Goal: Task Accomplishment & Management: Complete application form

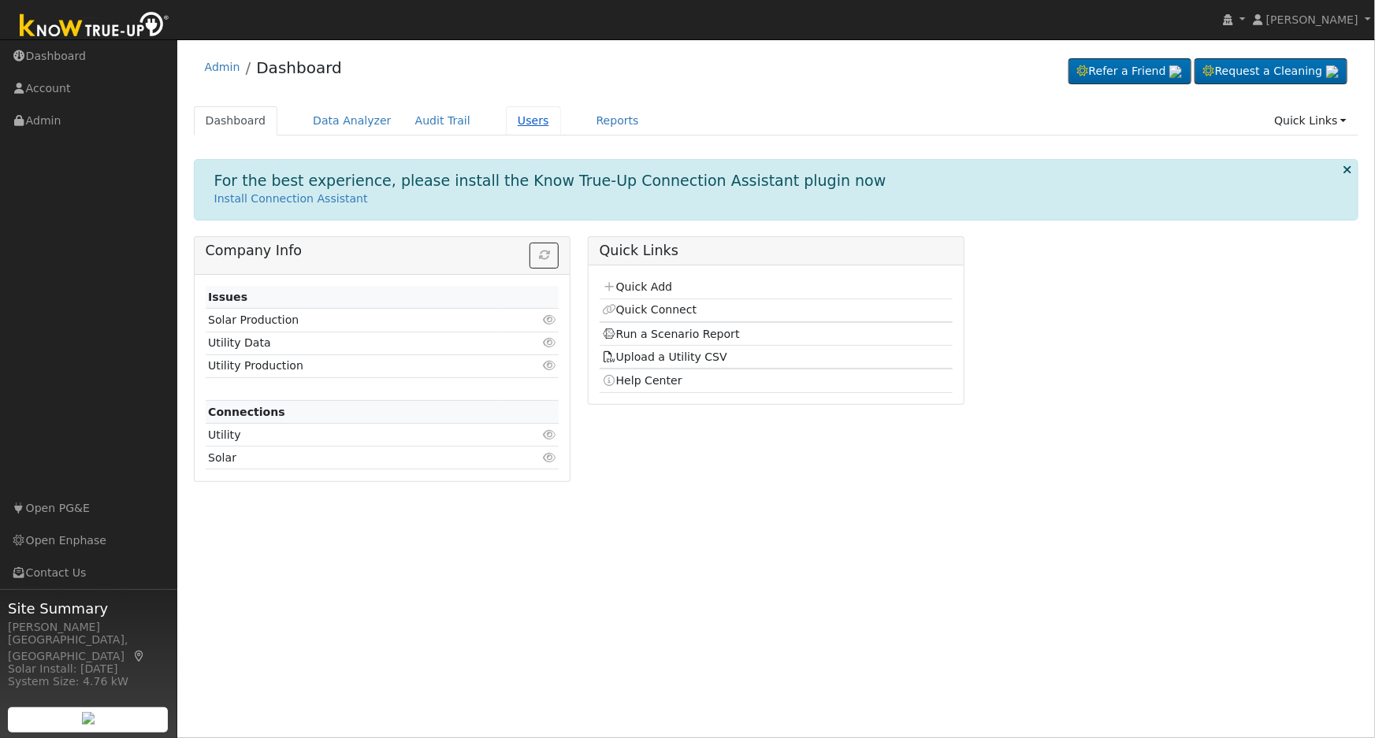
click at [506, 124] on link "Users" at bounding box center [533, 120] width 55 height 29
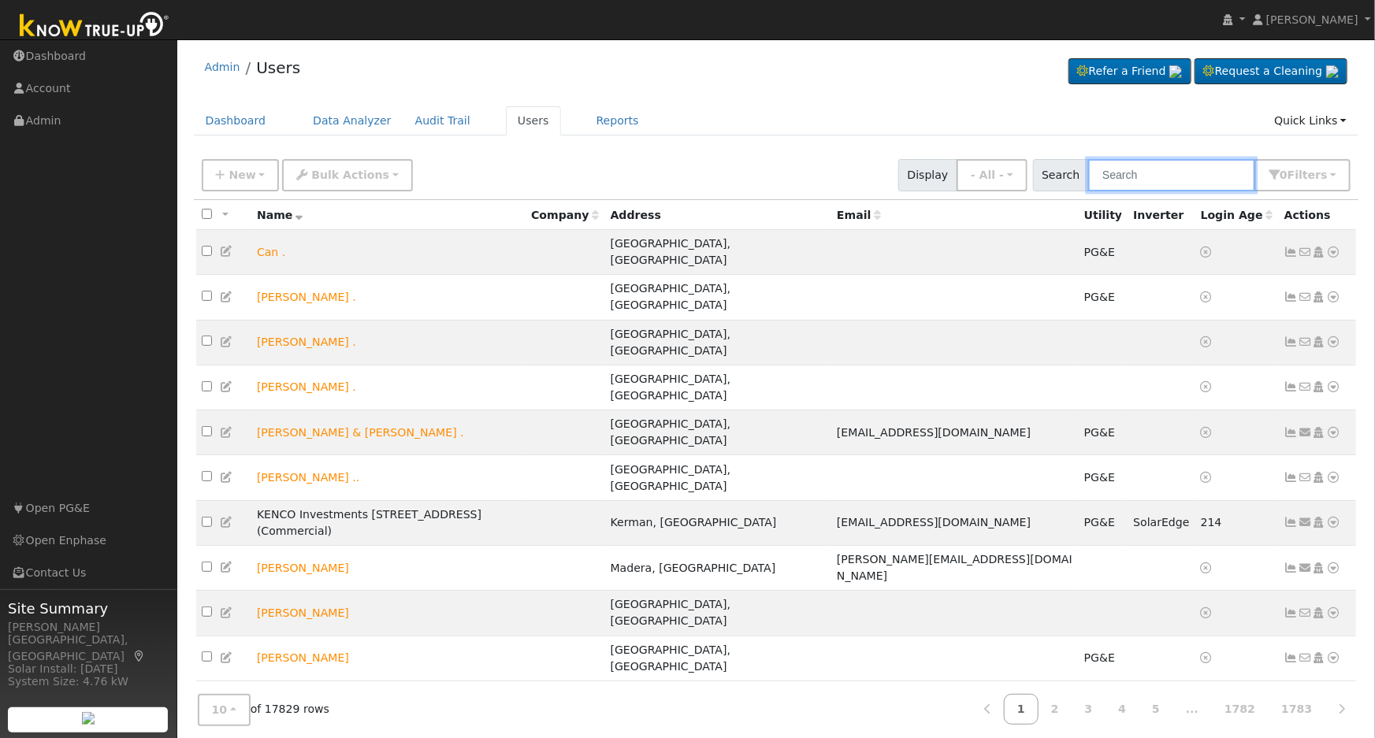
click at [1141, 179] on input "text" at bounding box center [1171, 175] width 167 height 32
click at [250, 180] on span "New" at bounding box center [241, 175] width 27 height 13
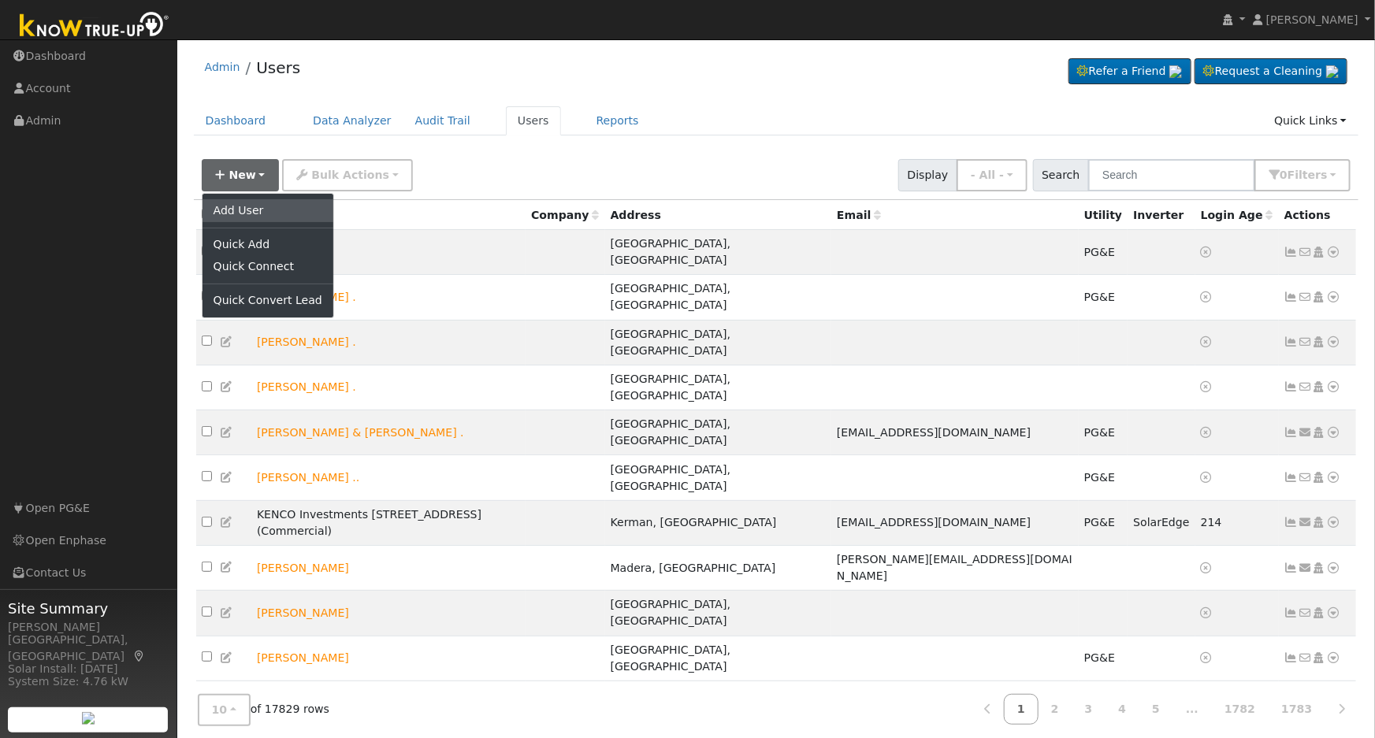
click at [233, 209] on link "Add User" at bounding box center [267, 210] width 131 height 22
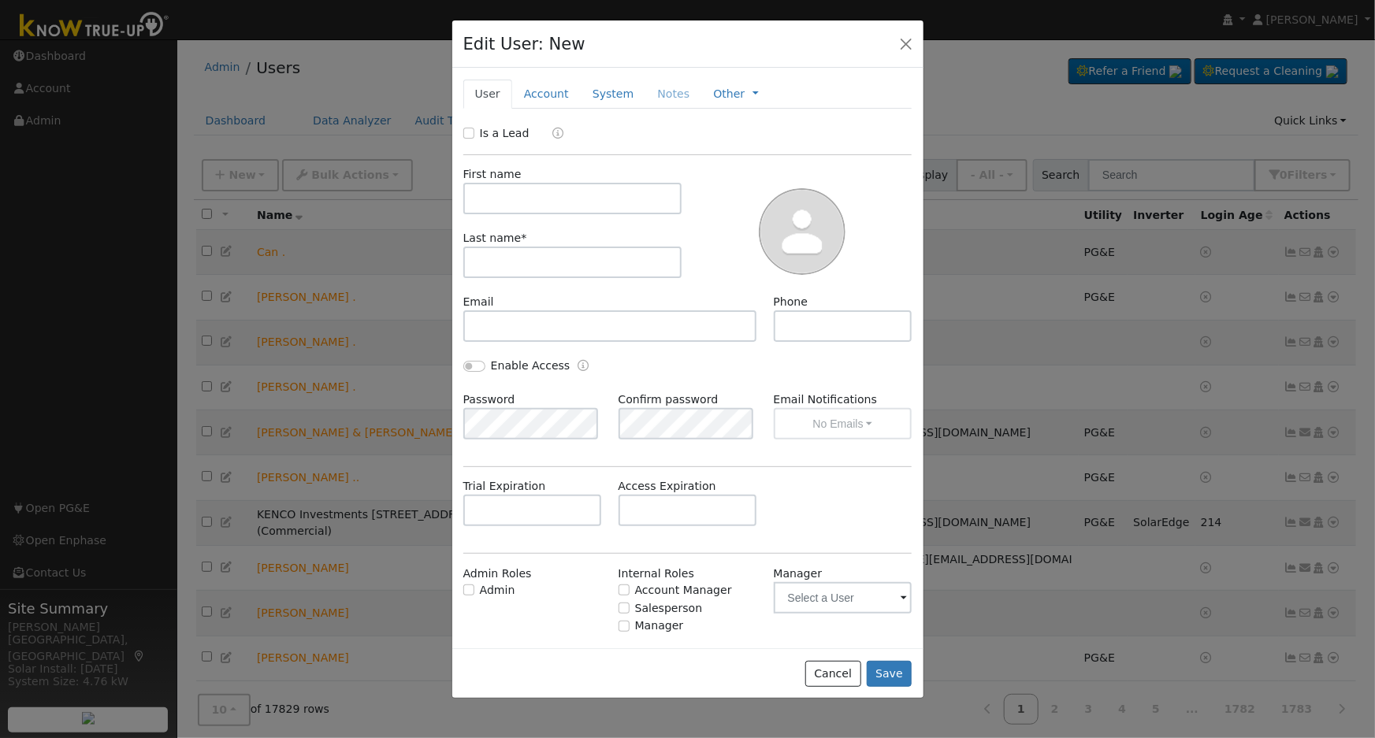
click at [465, 126] on div "Is a Lead" at bounding box center [498, 133] width 70 height 17
click at [473, 135] on input "Is a Lead" at bounding box center [468, 133] width 11 height 11
checkbox input "true"
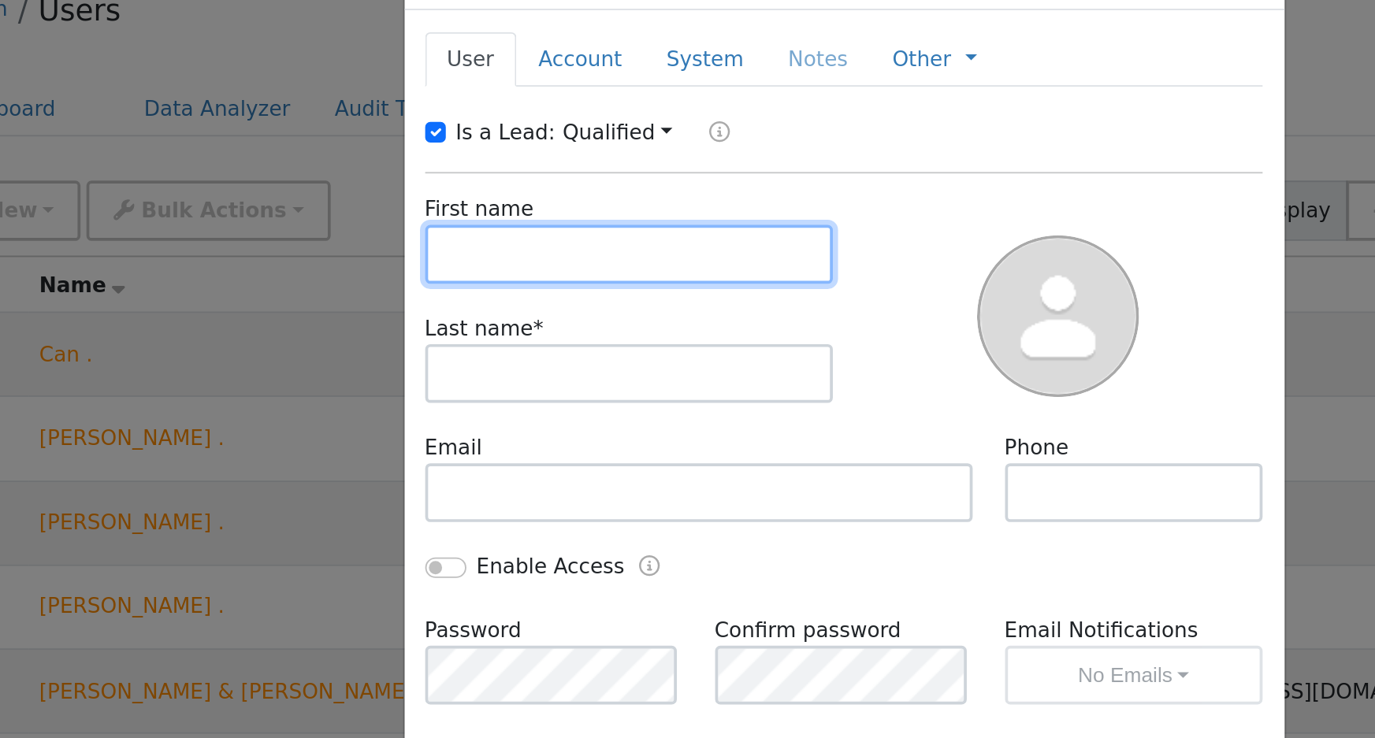
click at [585, 190] on input "text" at bounding box center [572, 199] width 219 height 32
type input "Larence"
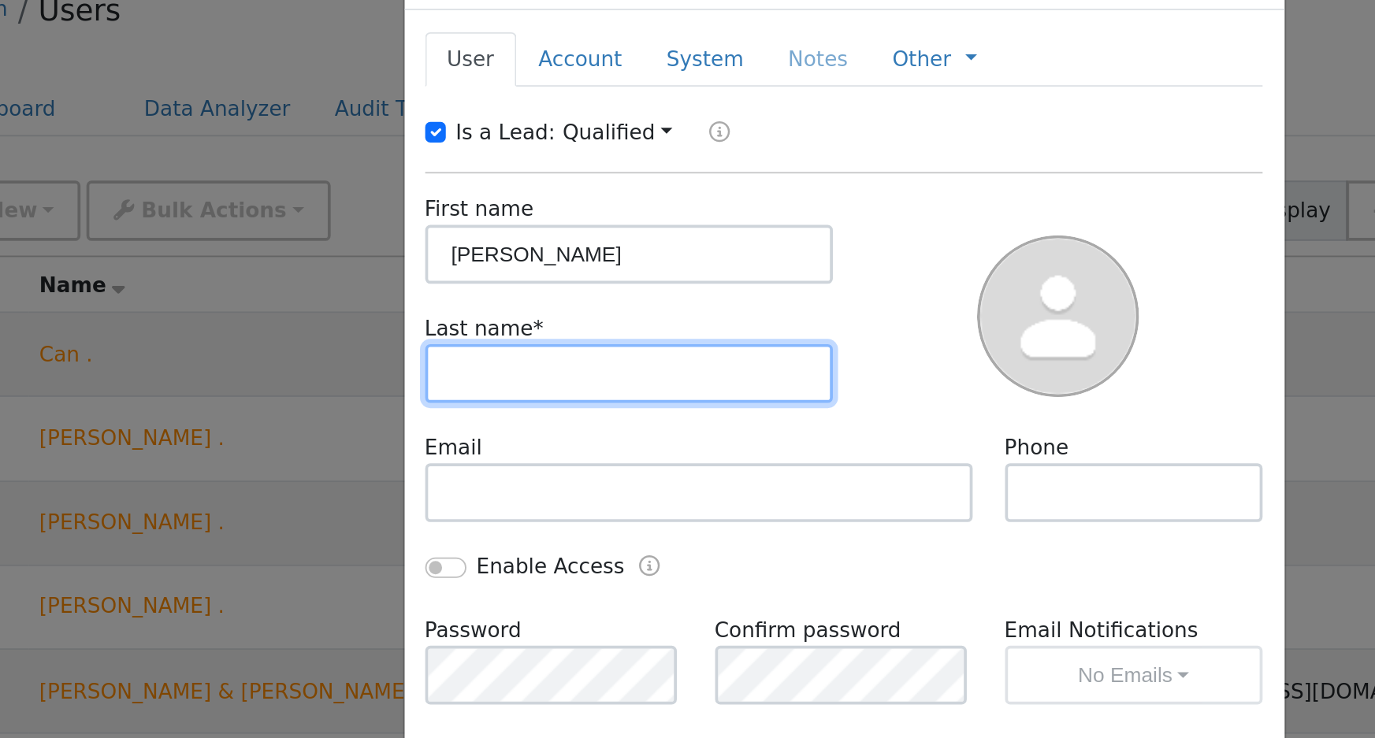
click at [539, 264] on input "text" at bounding box center [572, 263] width 219 height 32
type input "Rede"
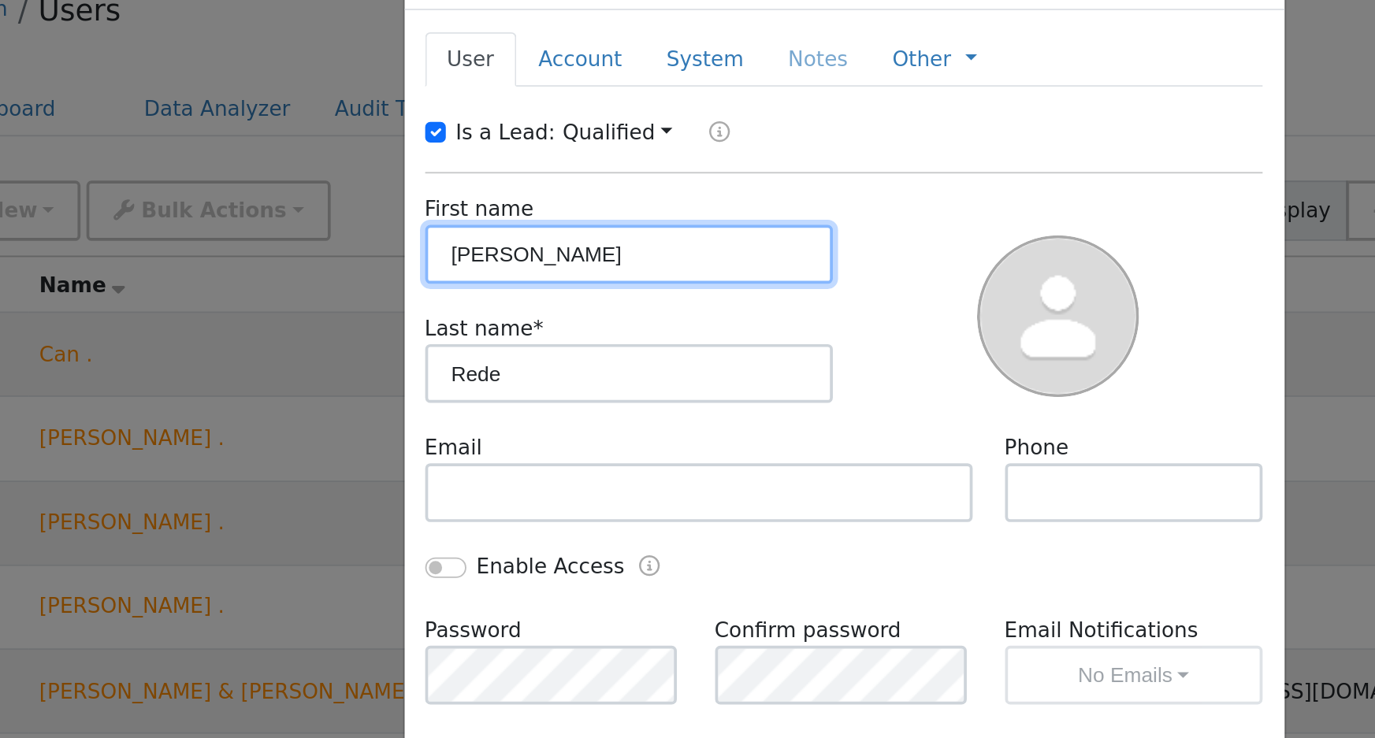
click at [555, 201] on input "Larence" at bounding box center [572, 199] width 219 height 32
click at [555, 201] on input "Larence and Christne" at bounding box center [572, 199] width 219 height 32
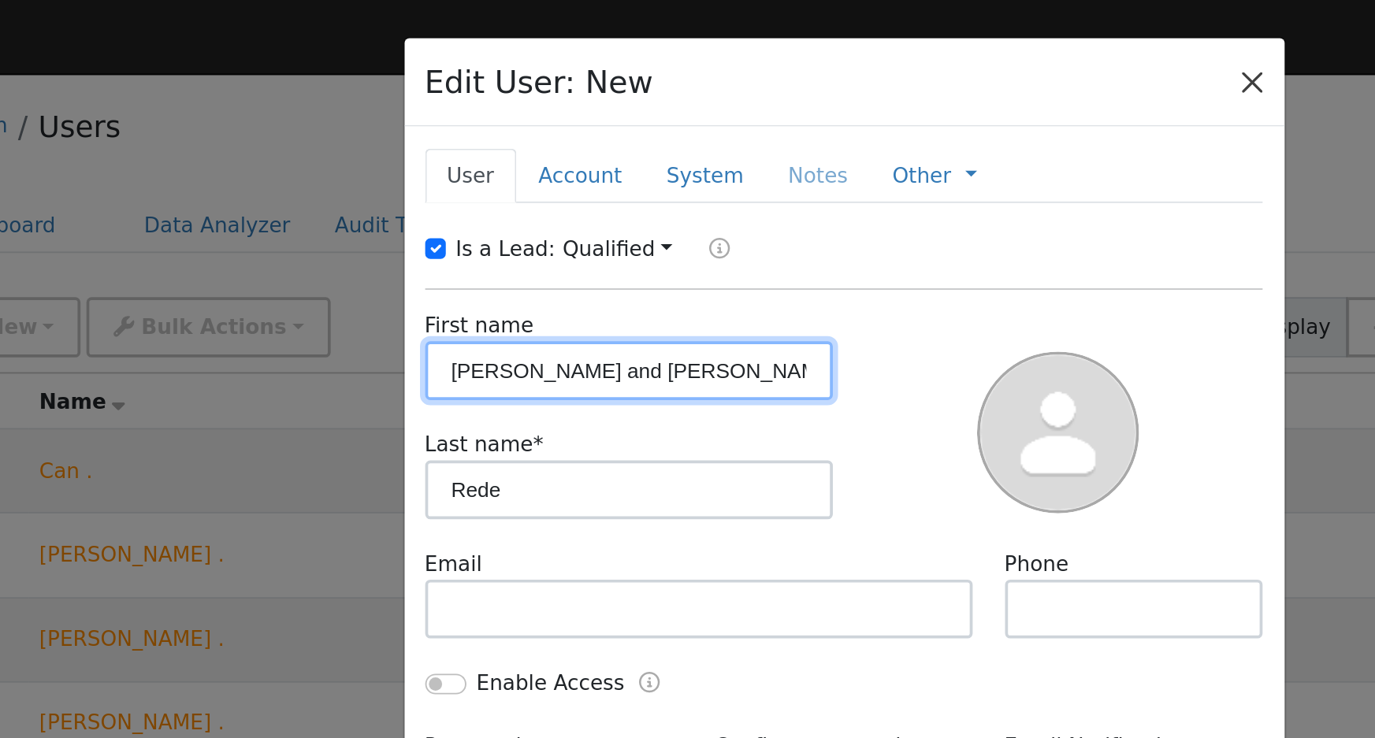
type input "Larence and Christne"
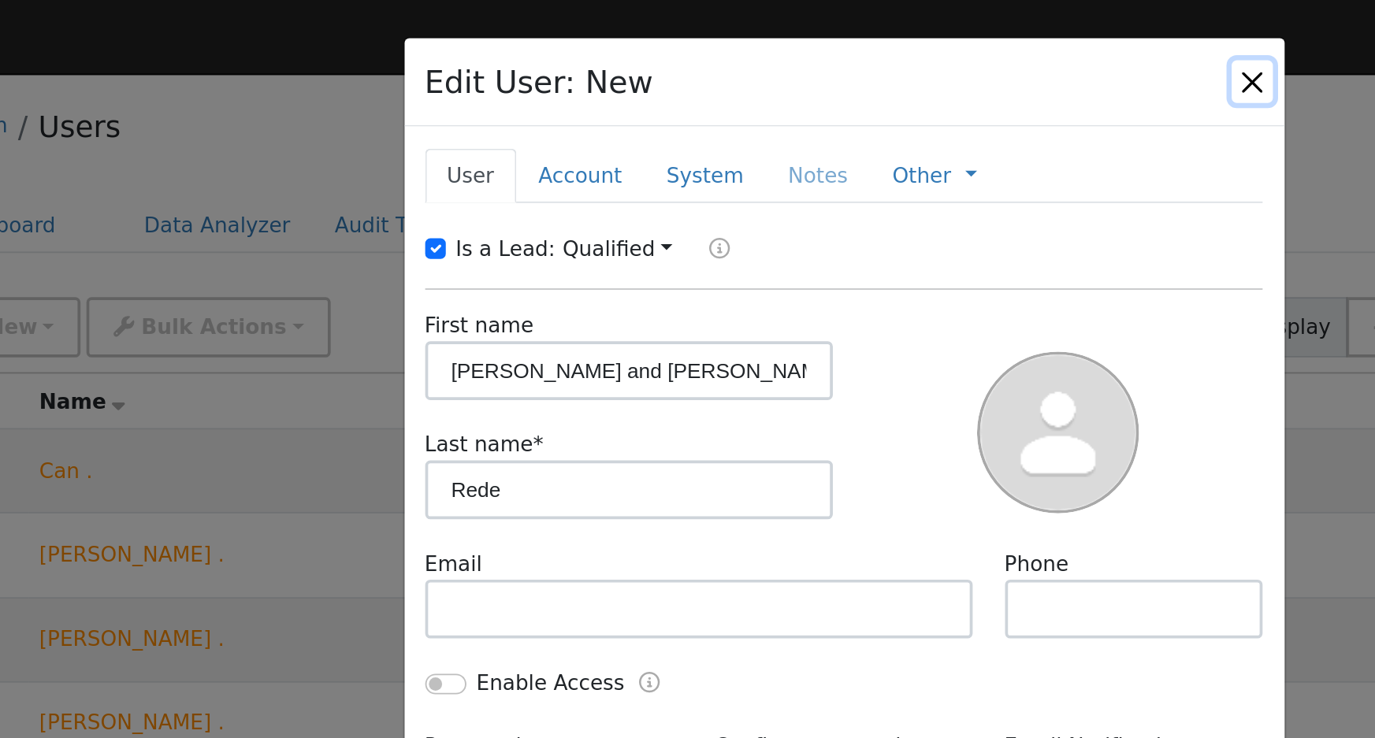
click at [908, 42] on button "button" at bounding box center [906, 43] width 22 height 22
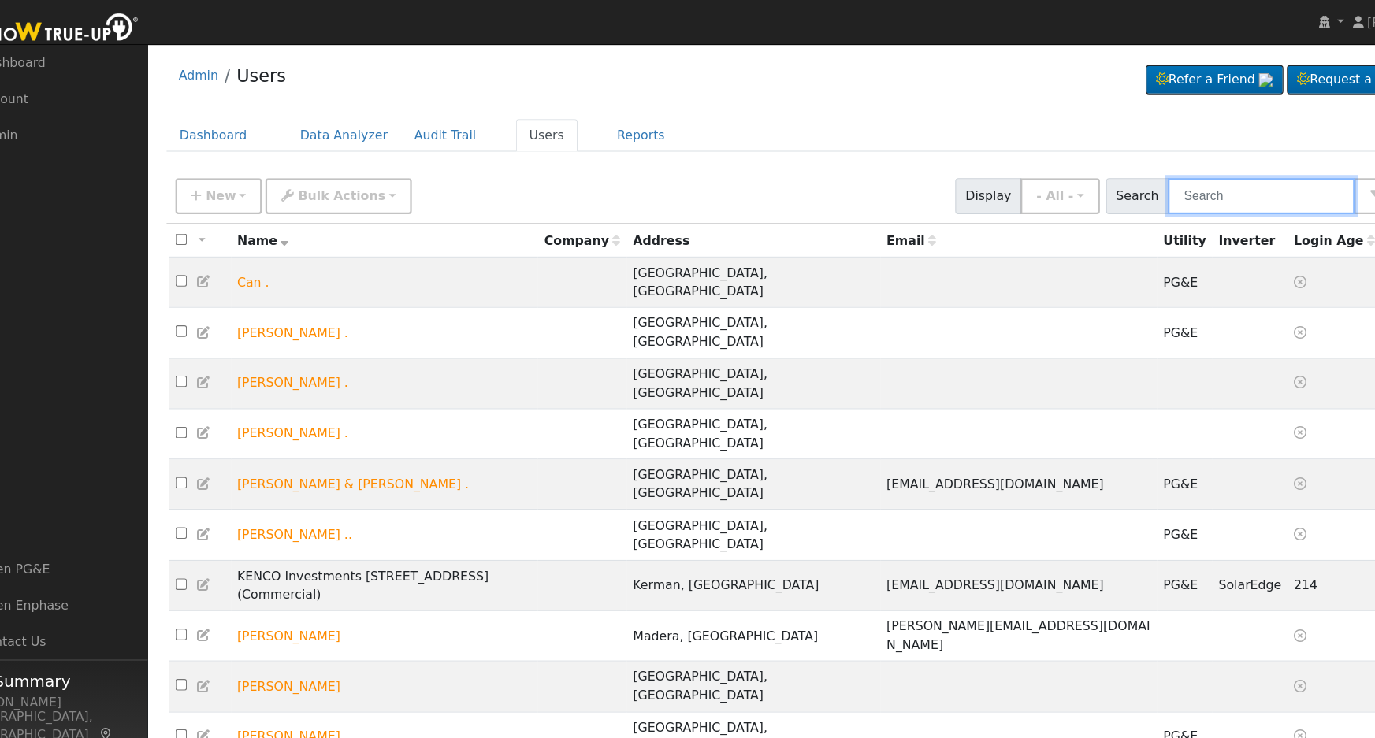
click at [1121, 173] on input "text" at bounding box center [1171, 175] width 167 height 32
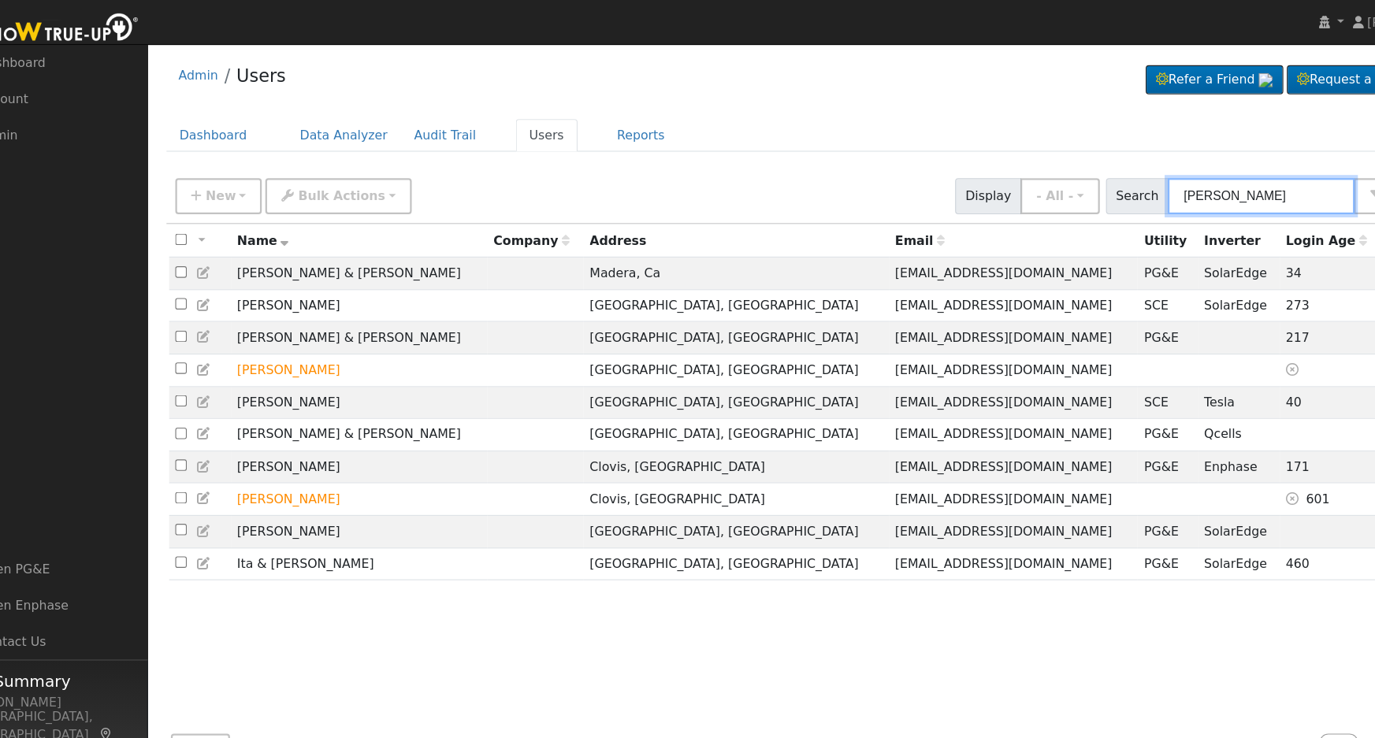
click at [1177, 174] on input "lawrence" at bounding box center [1171, 175] width 167 height 32
click at [1175, 173] on input "lawrence" at bounding box center [1171, 175] width 167 height 32
type input "rede"
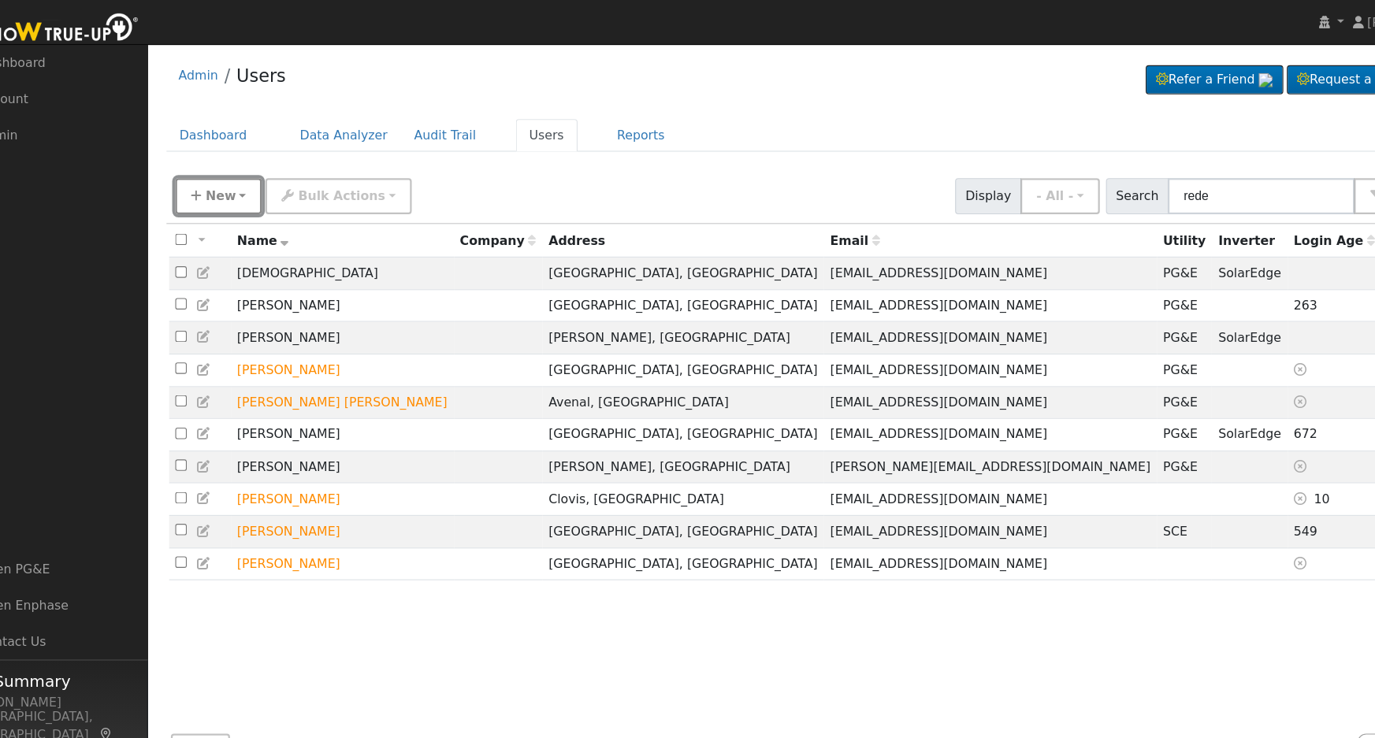
click at [251, 176] on button "New" at bounding box center [241, 175] width 78 height 32
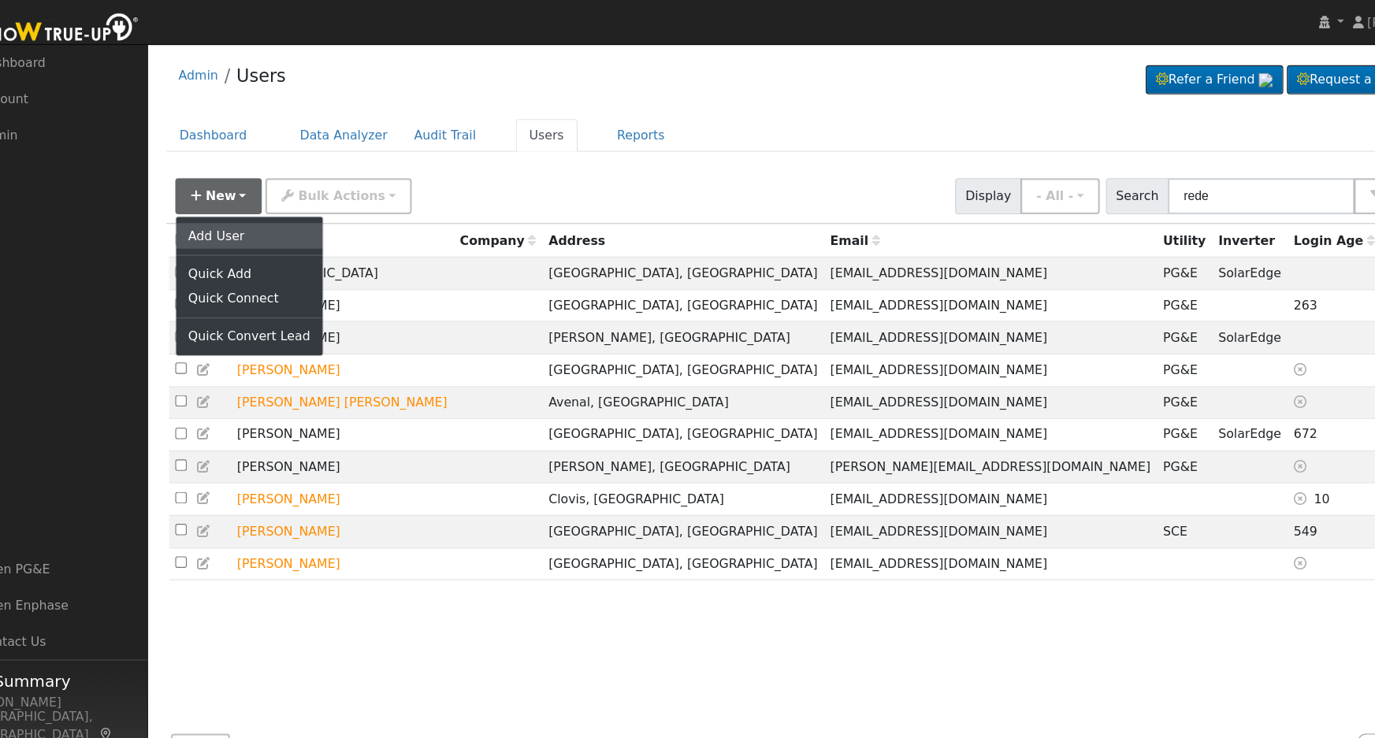
click at [262, 206] on link "Add User" at bounding box center [267, 210] width 131 height 22
checkbox input "false"
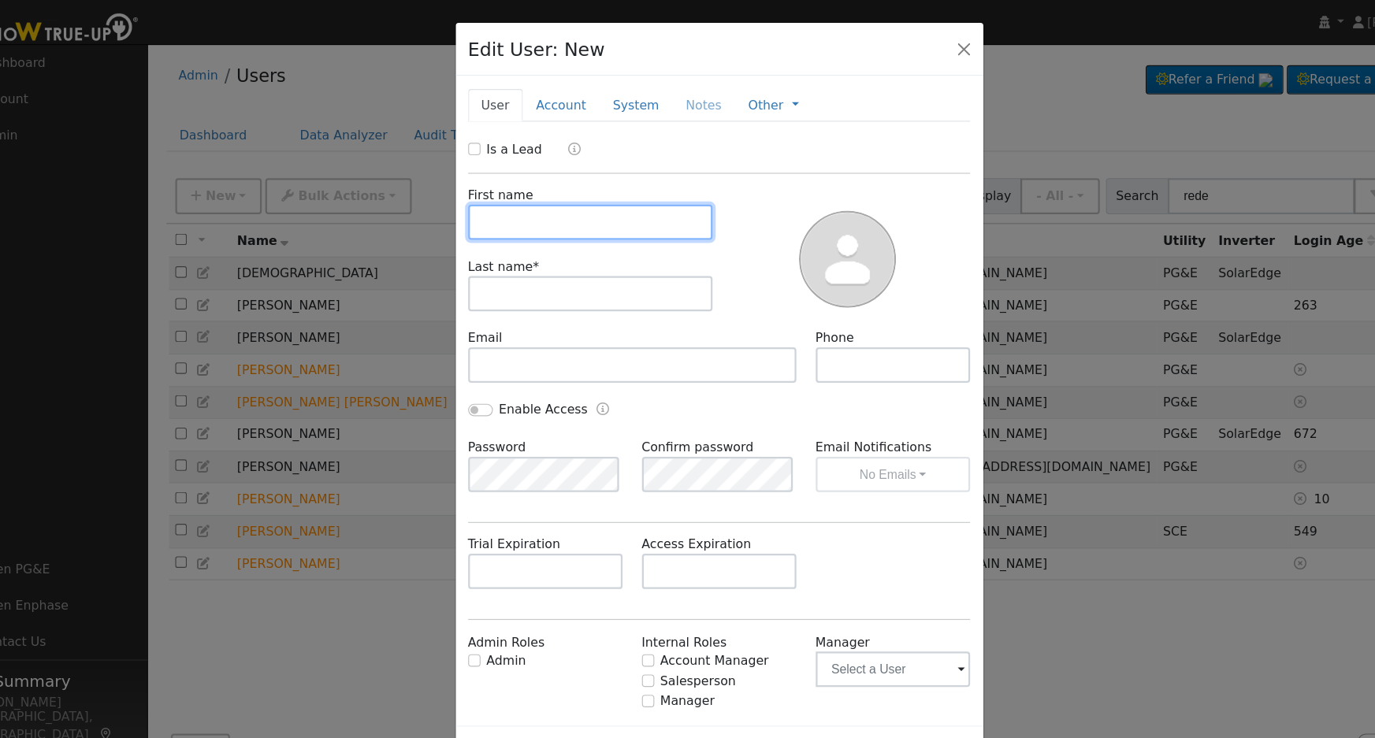
paste input "Larence and Christne"
type input "Larence and Christne"
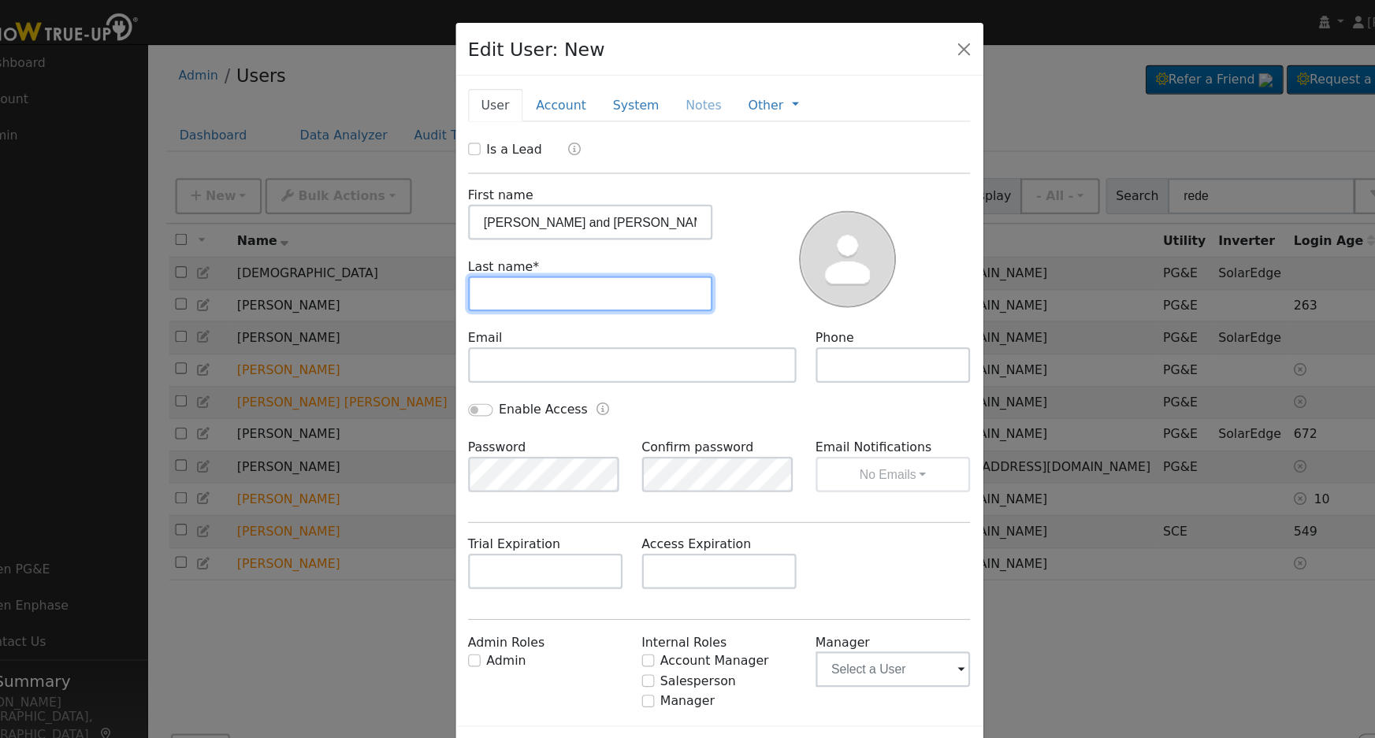
click at [535, 265] on input "text" at bounding box center [572, 263] width 219 height 32
type input "Rede"
click at [471, 131] on input "Is a Lead" at bounding box center [468, 133] width 11 height 11
checkbox input "true"
click at [536, 97] on link "Account" at bounding box center [546, 94] width 69 height 29
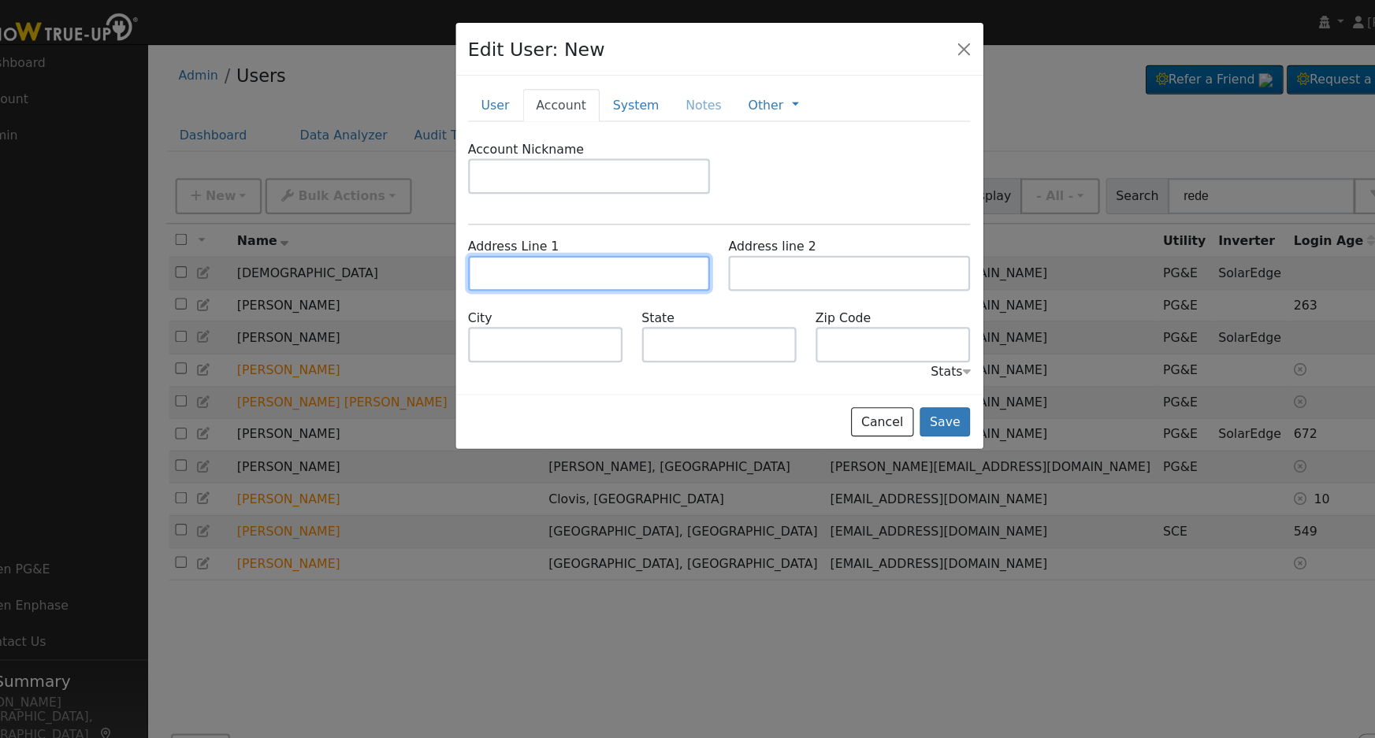
click at [531, 251] on input "text" at bounding box center [571, 244] width 216 height 32
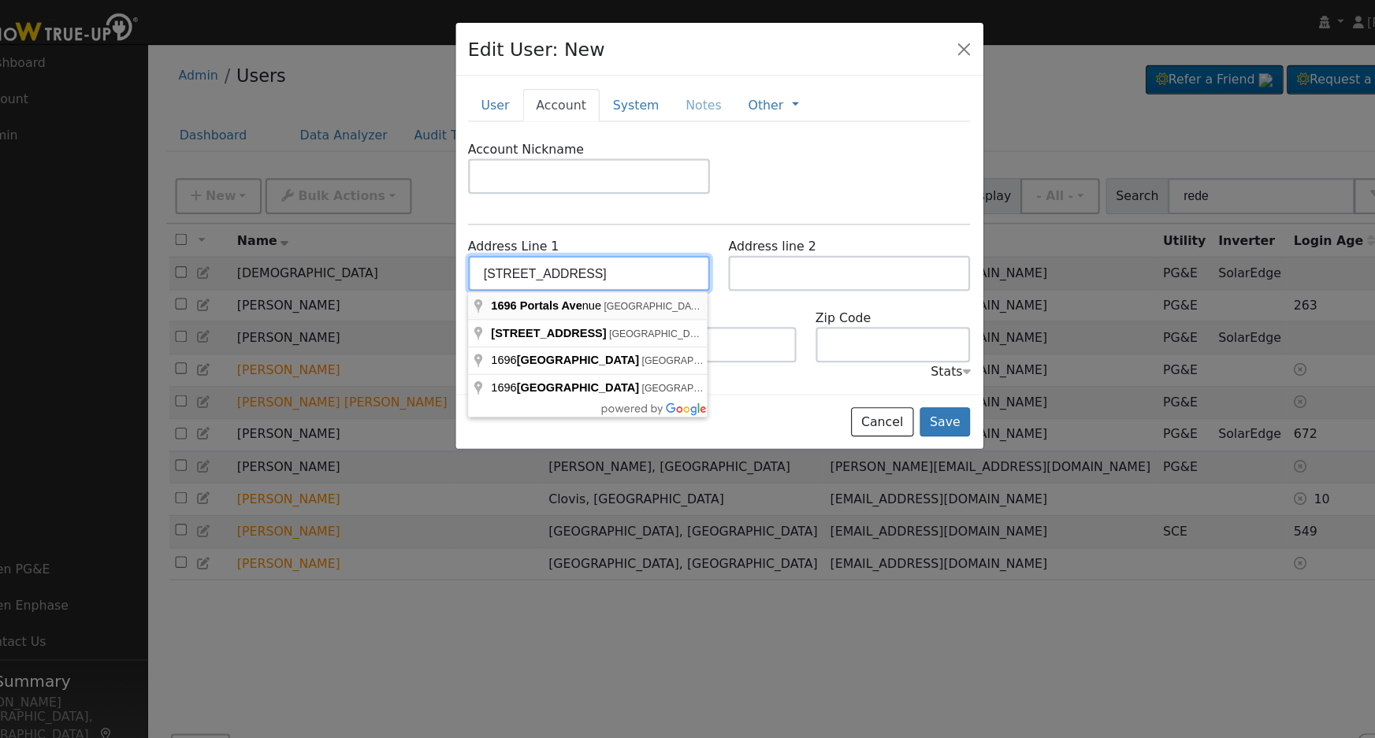
type input "1696 Portals Avenue"
type input "Clovis"
type input "CA"
type input "93611"
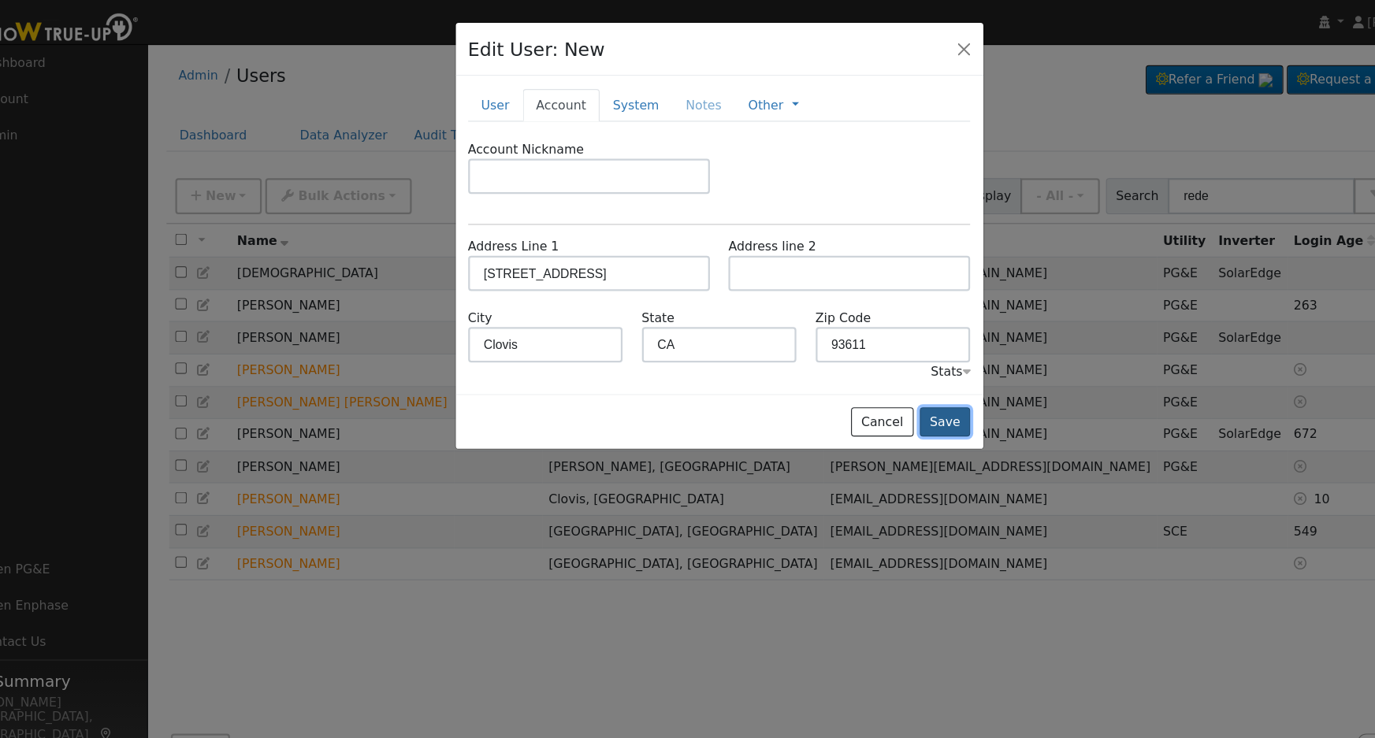
click at [889, 377] on button "Save" at bounding box center [890, 377] width 46 height 27
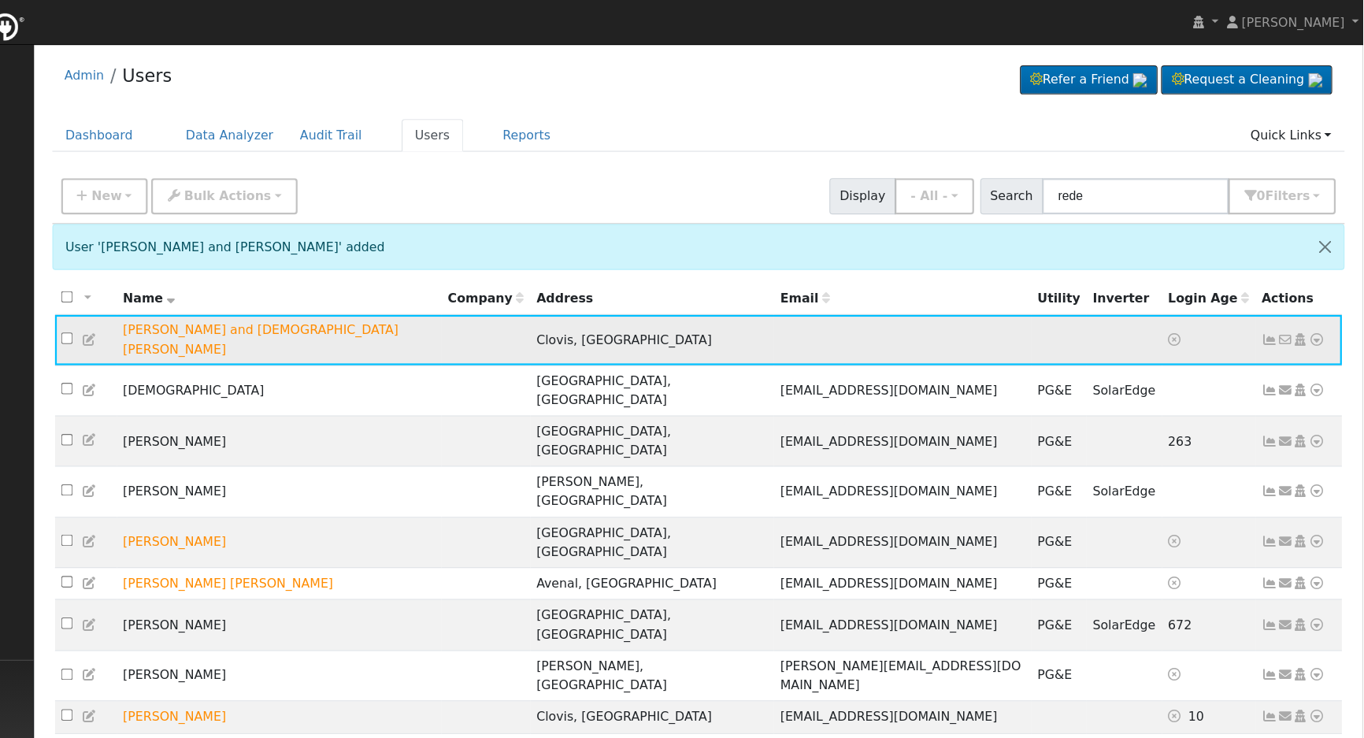
click at [227, 298] on icon at bounding box center [227, 303] width 14 height 11
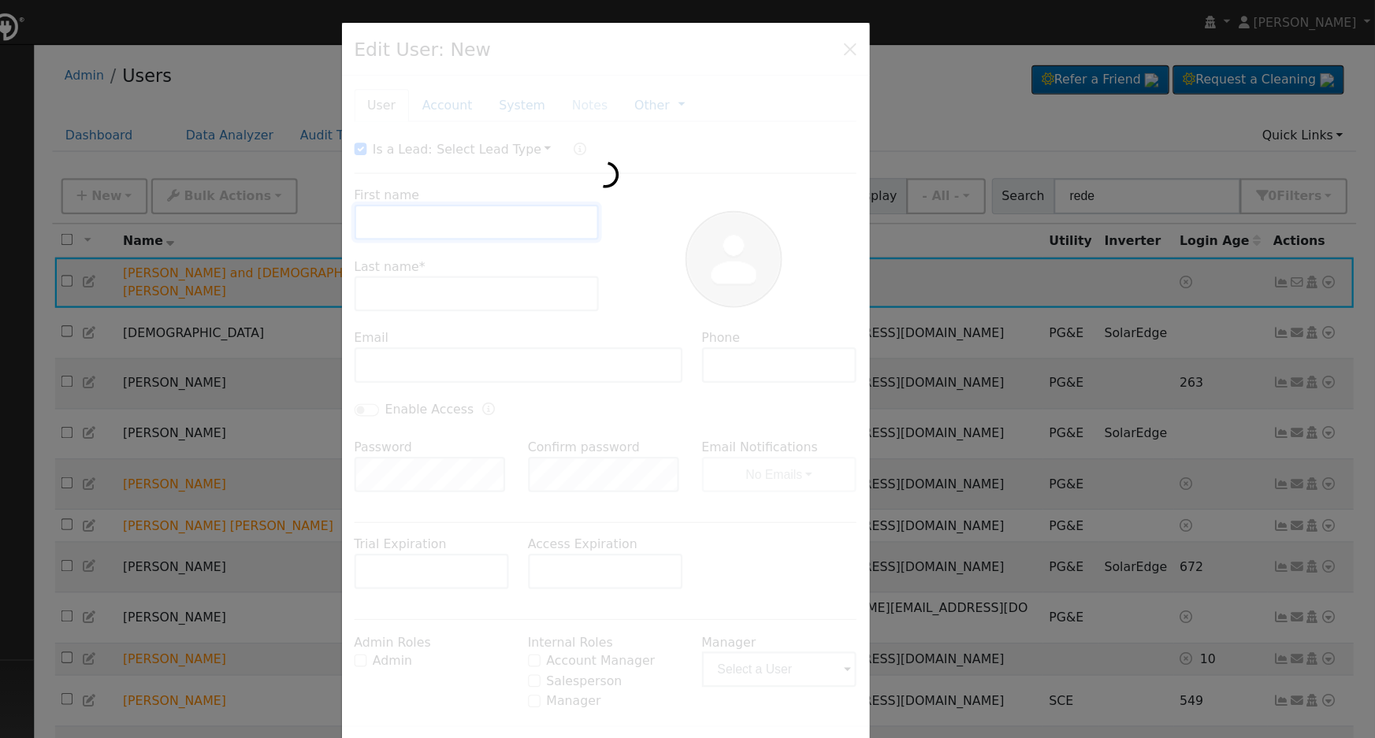
type input "Larence and Christne"
type input "Rede"
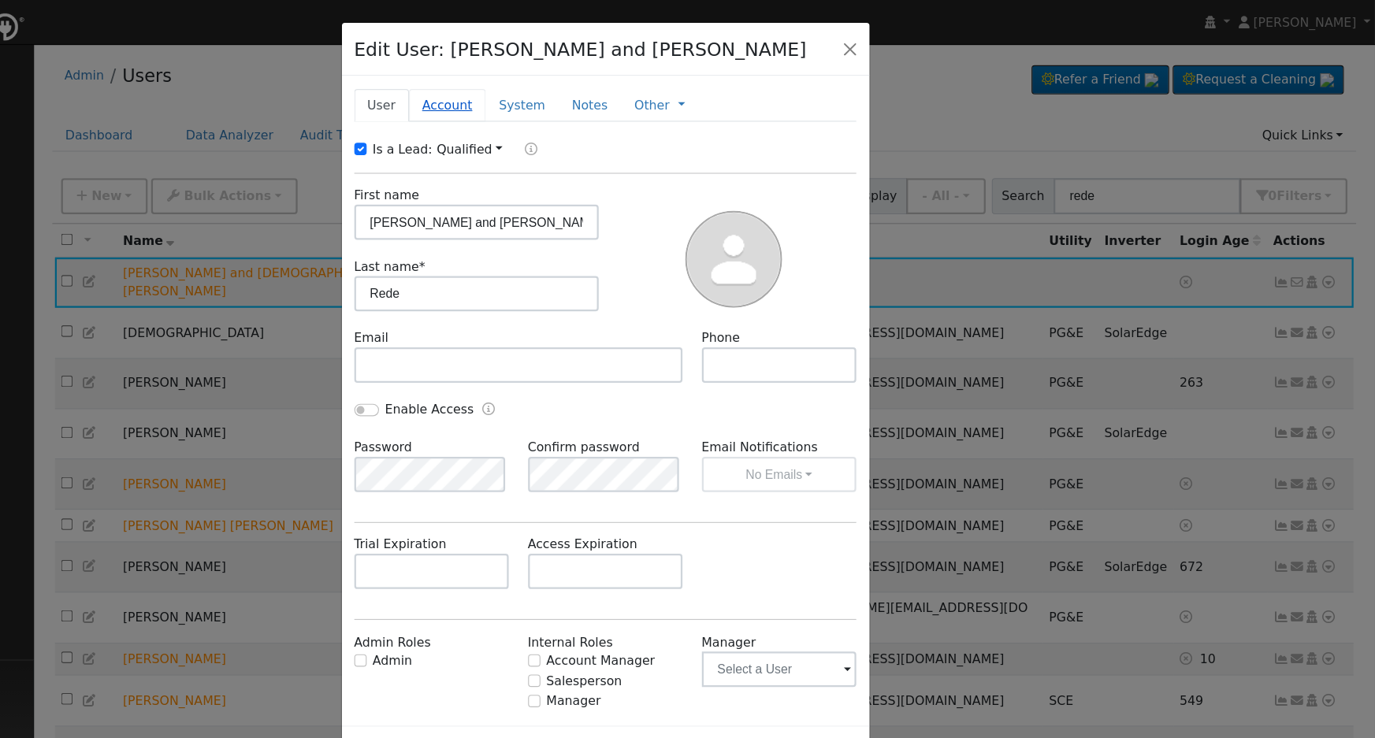
click at [548, 95] on link "Account" at bounding box center [546, 94] width 69 height 29
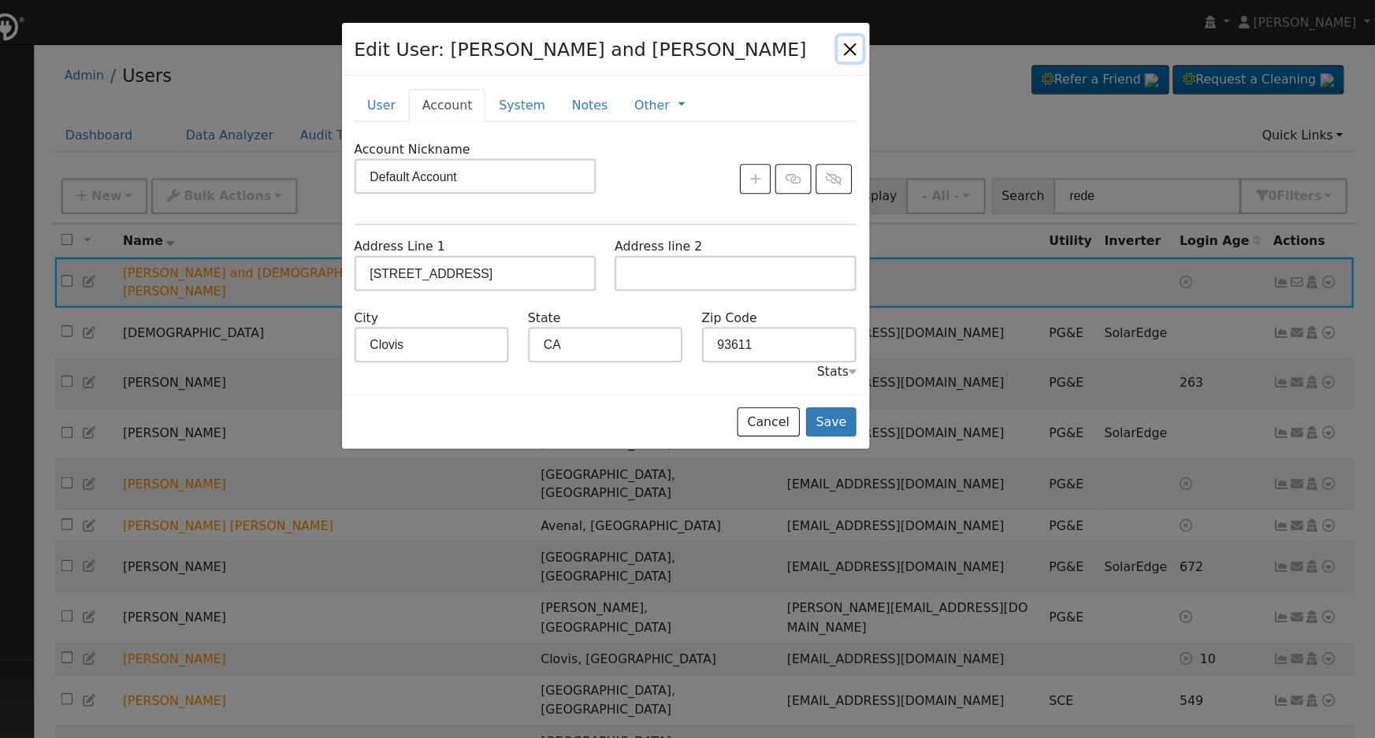
click at [902, 41] on button "button" at bounding box center [906, 43] width 22 height 22
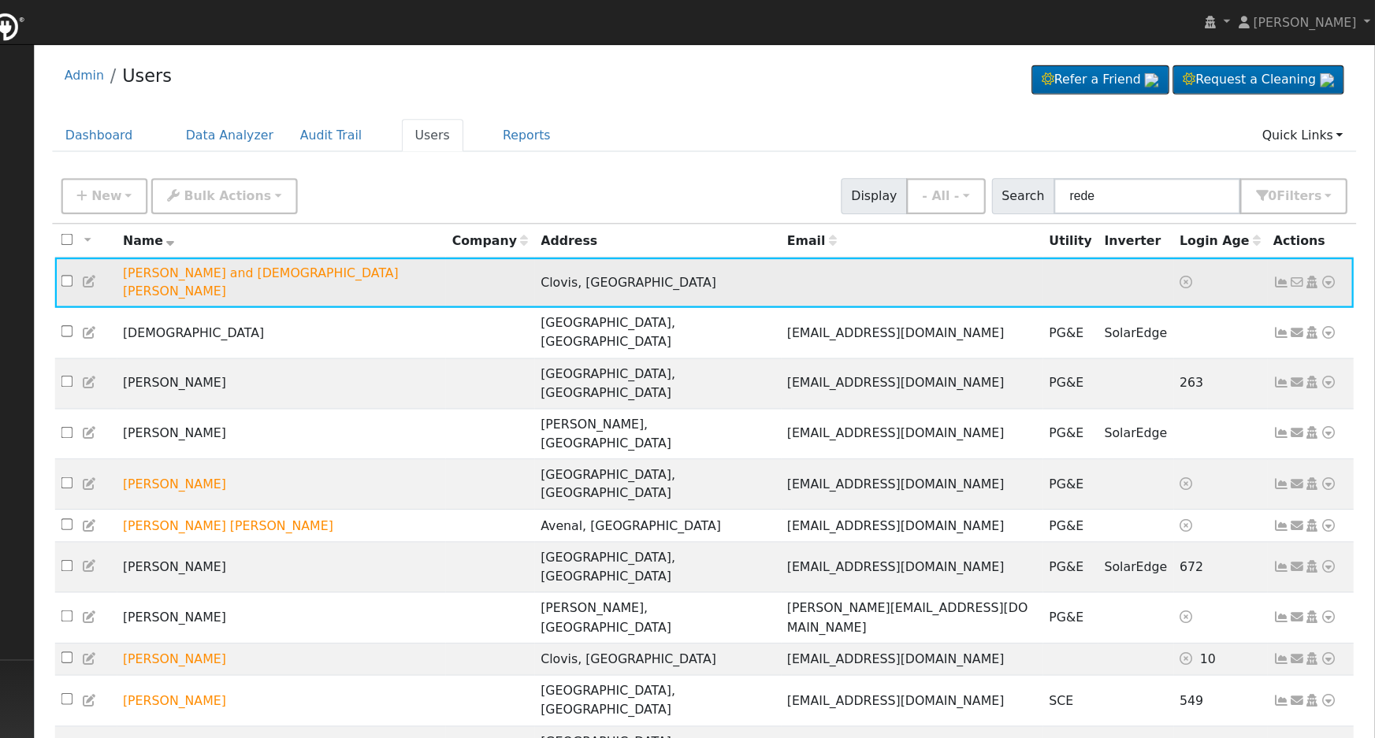
click at [1317, 248] on icon at bounding box center [1319, 252] width 14 height 11
